Goal: Task Accomplishment & Management: Use online tool/utility

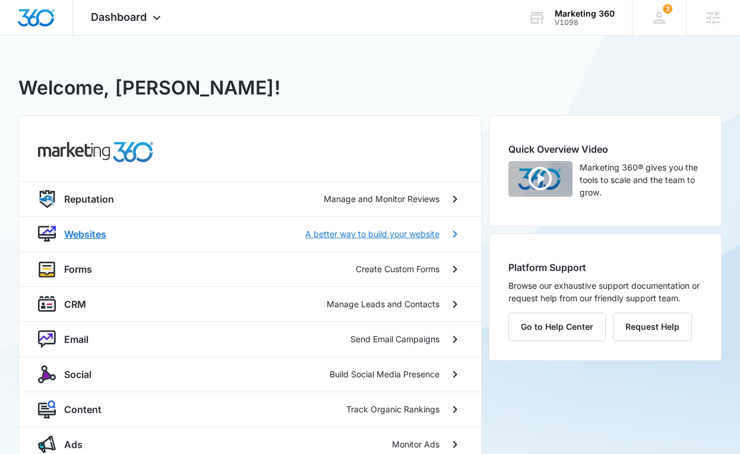
click at [249, 242] on div "Websites A better way to build your website" at bounding box center [250, 234] width 424 height 18
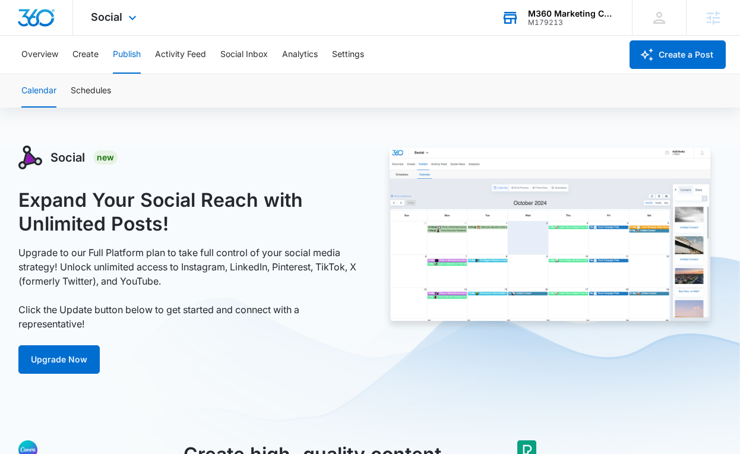
click at [602, 21] on div "M179213" at bounding box center [571, 22] width 87 height 8
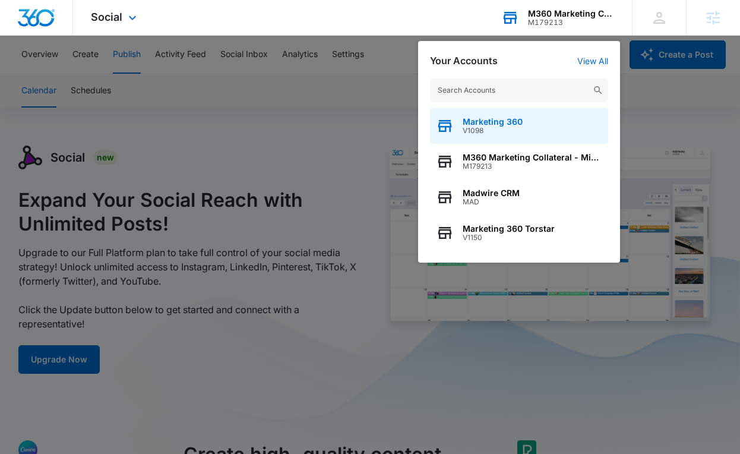
click at [538, 131] on div "Marketing 360 V1098" at bounding box center [519, 126] width 178 height 36
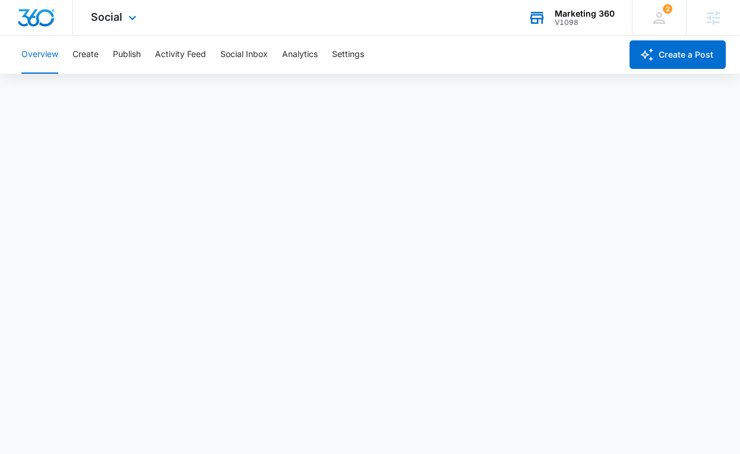
click at [143, 67] on div "Overview Create Publish Activity Feed Social Inbox Analytics Settings" at bounding box center [317, 55] width 607 height 38
click at [132, 58] on button "Publish" at bounding box center [127, 55] width 28 height 38
